Goal: Task Accomplishment & Management: Manage account settings

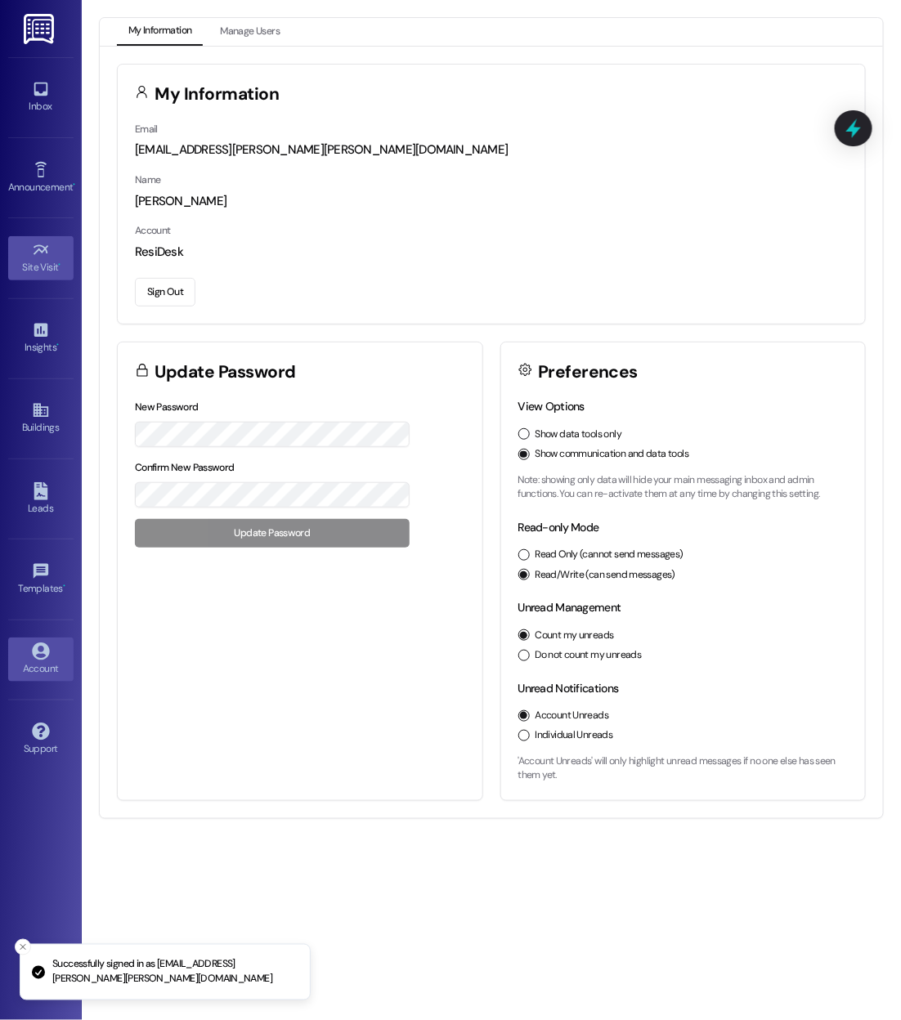
click at [45, 247] on icon at bounding box center [40, 249] width 15 height 10
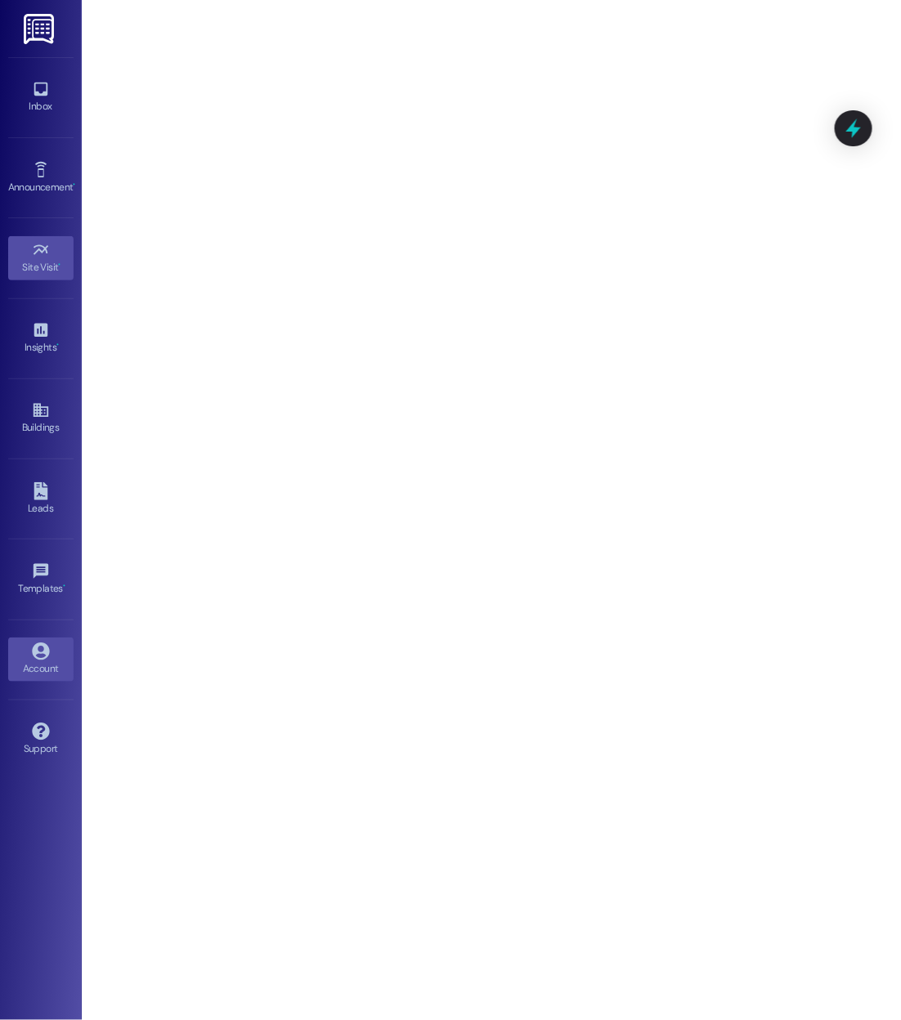
click at [60, 660] on div "Account" at bounding box center [41, 668] width 82 height 16
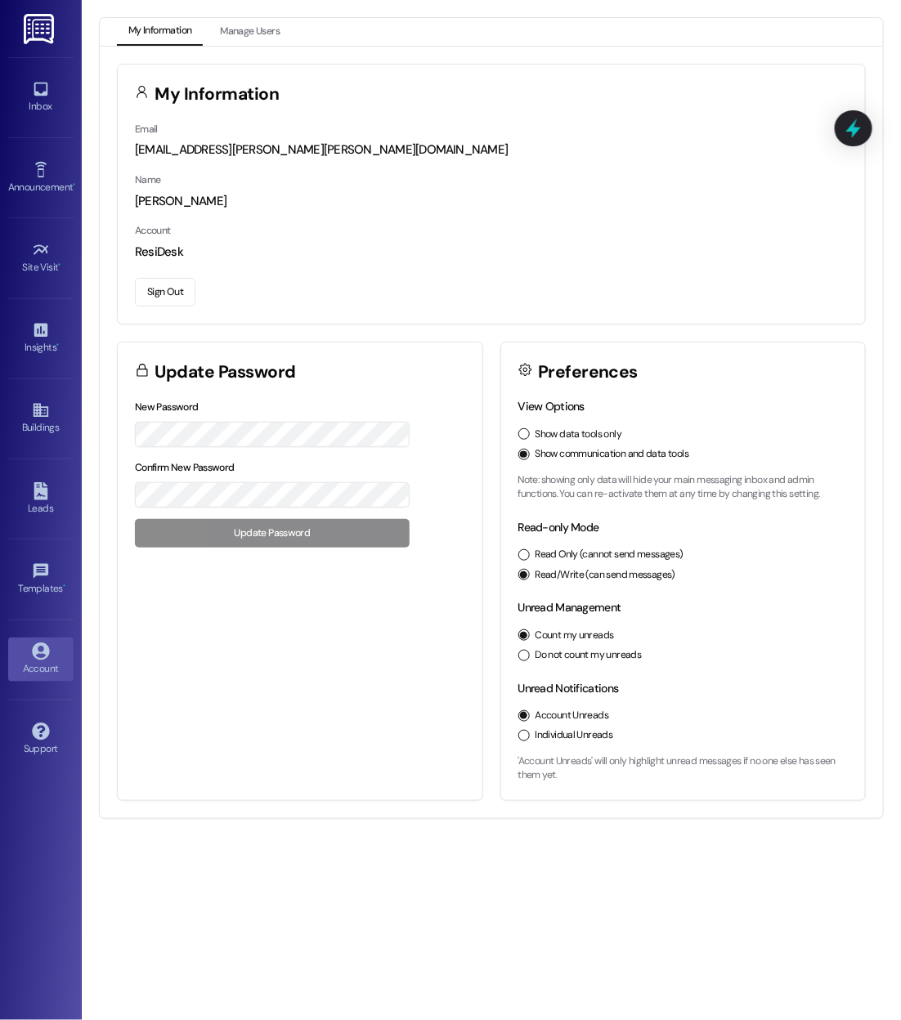
click at [177, 298] on button "Sign Out" at bounding box center [165, 292] width 60 height 29
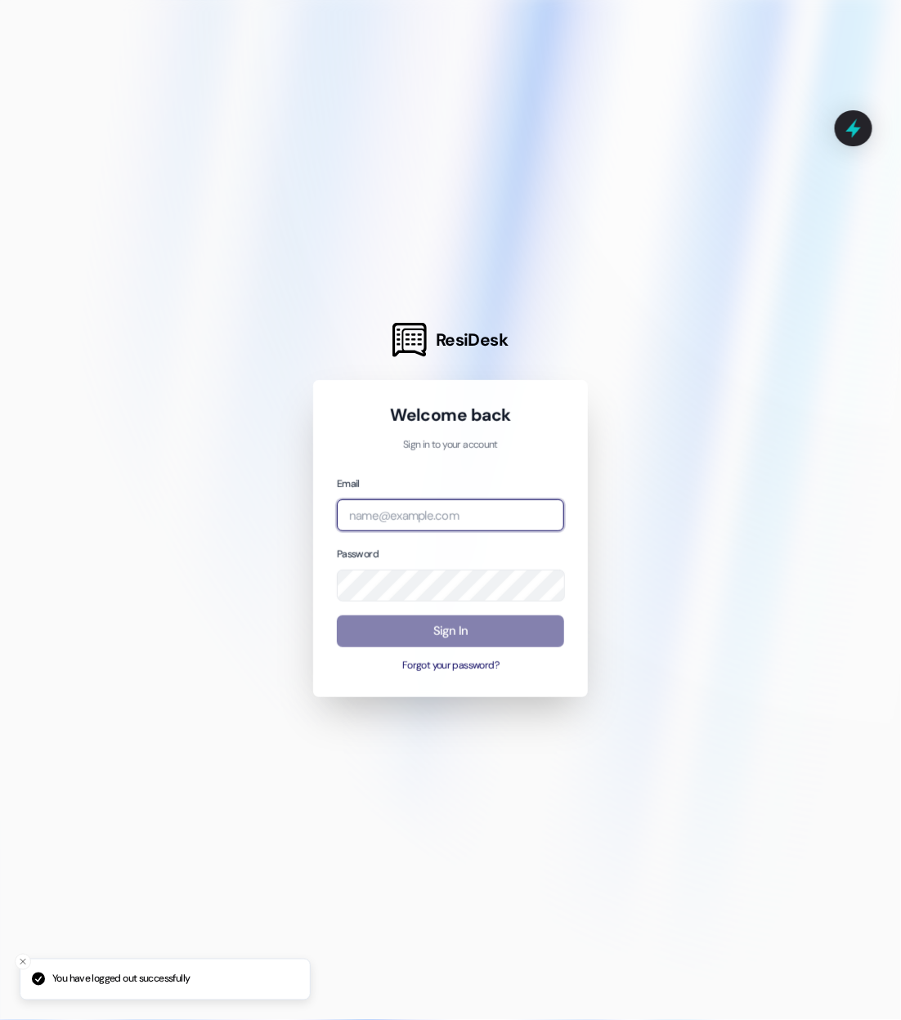
click at [370, 512] on input "email" at bounding box center [450, 515] width 227 height 32
type input "[EMAIL_ADDRESS][DOMAIN_NAME]"
